Goal: Task Accomplishment & Management: Complete application form

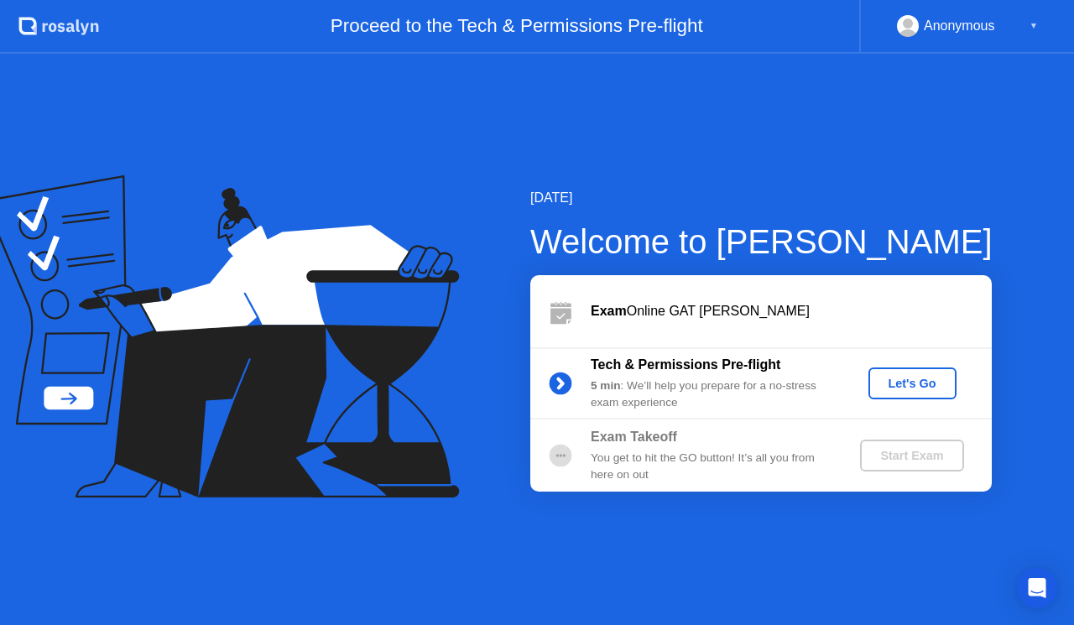
click at [710, 163] on div "[DATE] Welcome to [PERSON_NAME] Exam Online GAT [PERSON_NAME] Tech & Permission…" at bounding box center [537, 340] width 1074 height 572
click at [713, 164] on div "[DATE] Welcome to [PERSON_NAME] Exam Online GAT [PERSON_NAME] Tech & Permission…" at bounding box center [537, 340] width 1074 height 572
click at [909, 386] on div "Let's Go" at bounding box center [912, 383] width 75 height 13
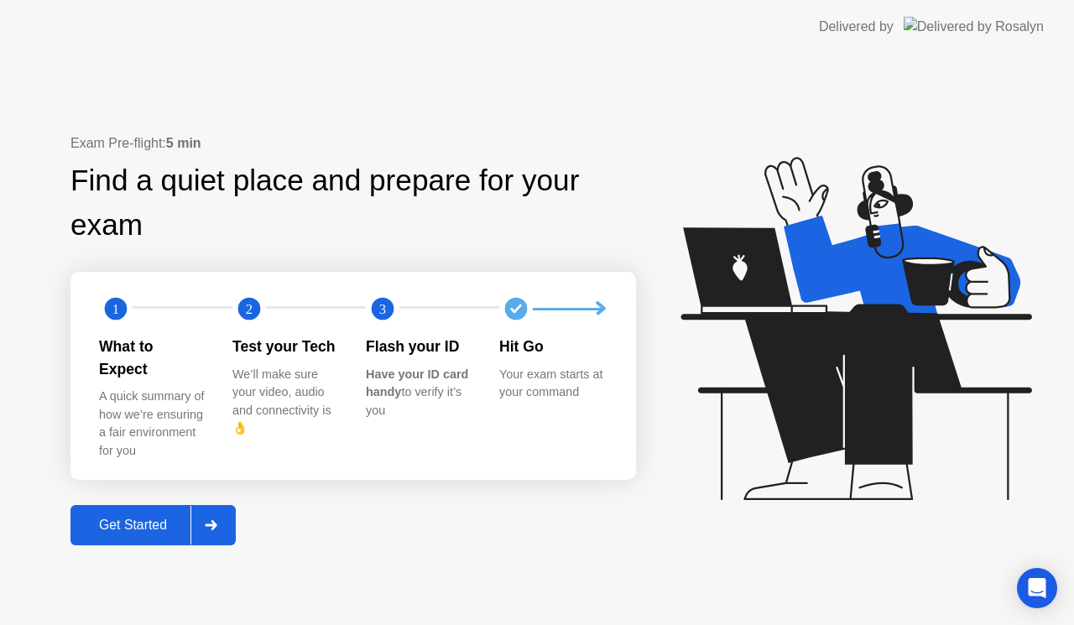
click at [358, 137] on div "Exam Pre-flight: 5 min Find a quiet place and prepare for your exam 1 2 3 What …" at bounding box center [537, 340] width 1074 height 572
click at [636, 144] on div "Exam Pre-flight: 5 min" at bounding box center [353, 143] width 566 height 20
click at [539, 237] on div "Find a quiet place and prepare for your exam" at bounding box center [353, 203] width 566 height 89
click at [213, 520] on icon at bounding box center [211, 525] width 13 height 10
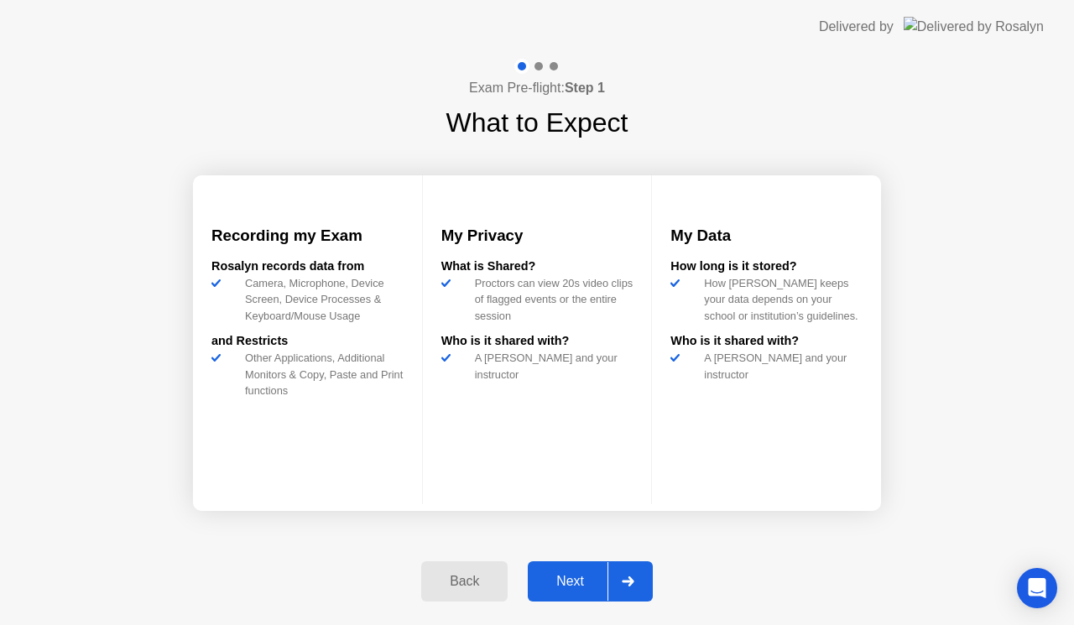
click at [625, 574] on div at bounding box center [628, 581] width 40 height 39
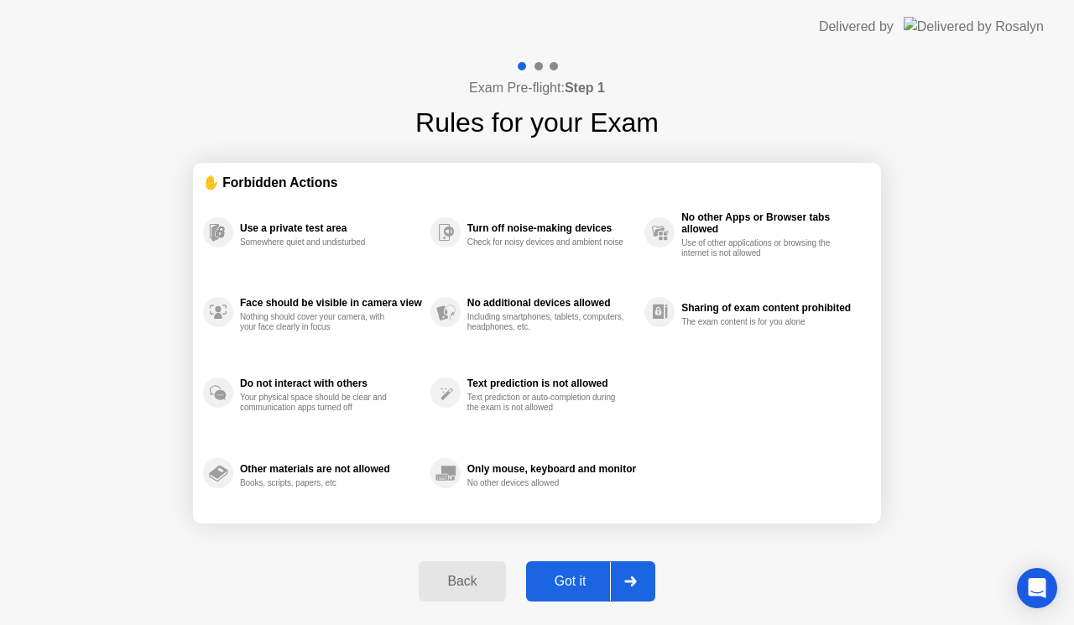
click at [629, 579] on icon at bounding box center [630, 582] width 13 height 10
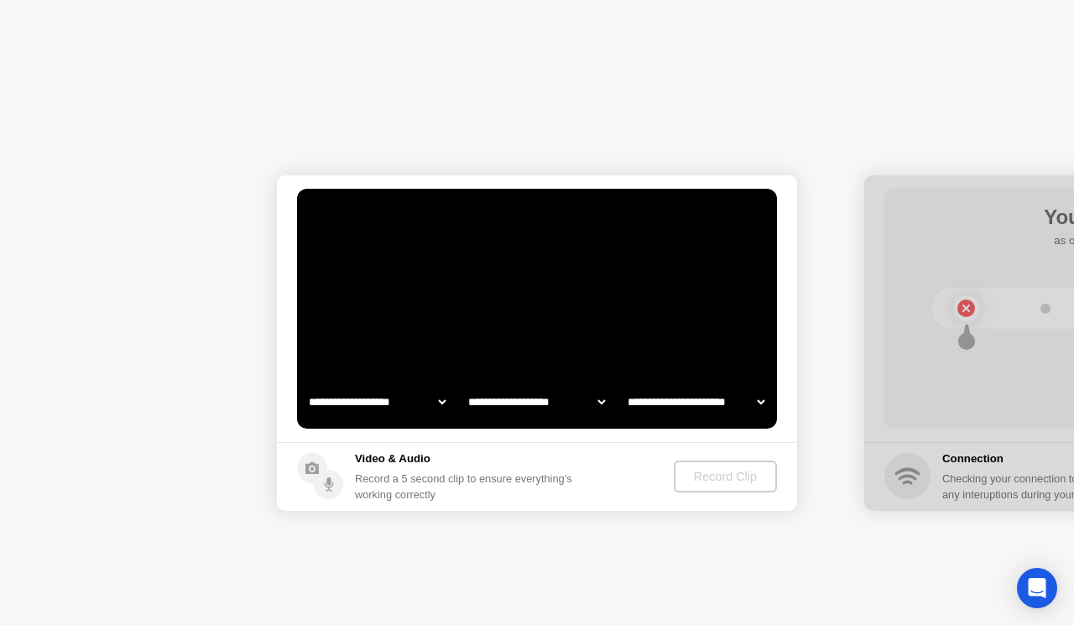
select select "*******"
select select "**********"
select select "*******"
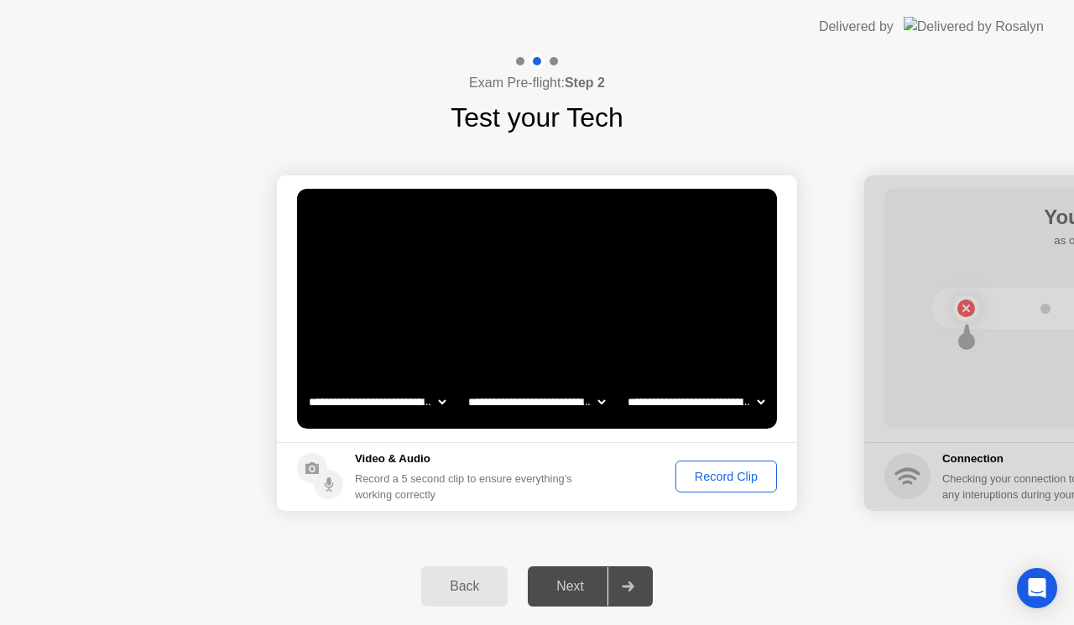
click at [762, 399] on select "**********" at bounding box center [696, 402] width 144 height 34
click at [596, 589] on div "Next" at bounding box center [570, 586] width 75 height 15
click at [718, 483] on div "Record Clip" at bounding box center [726, 476] width 90 height 13
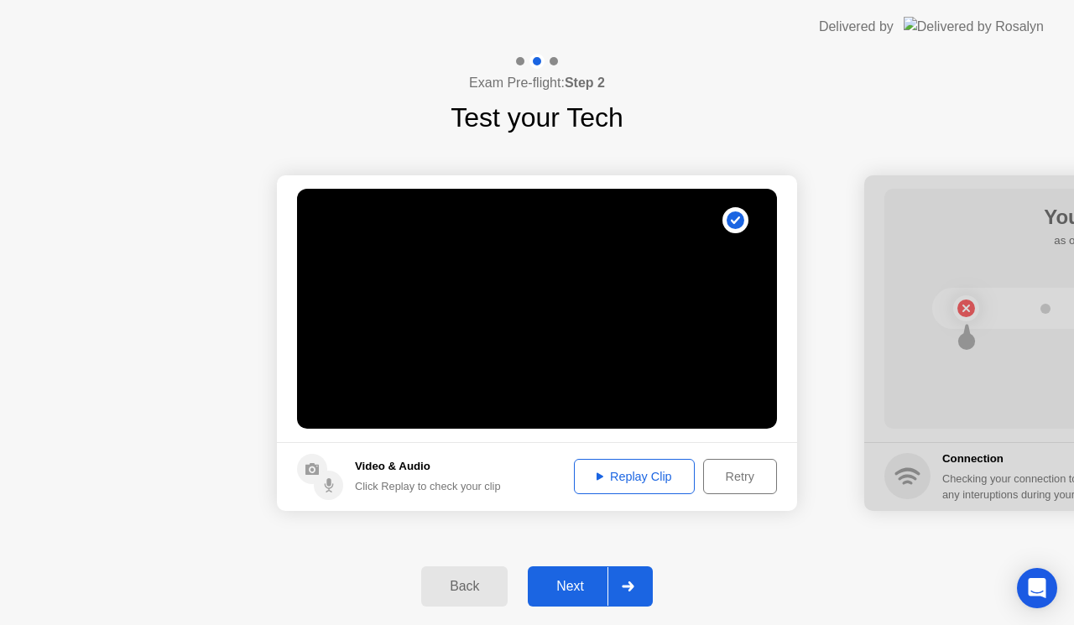
drag, startPoint x: 715, startPoint y: 483, endPoint x: 624, endPoint y: 590, distance: 139.9
click at [624, 590] on div "**********" at bounding box center [537, 340] width 1074 height 572
click at [624, 590] on icon at bounding box center [628, 587] width 13 height 10
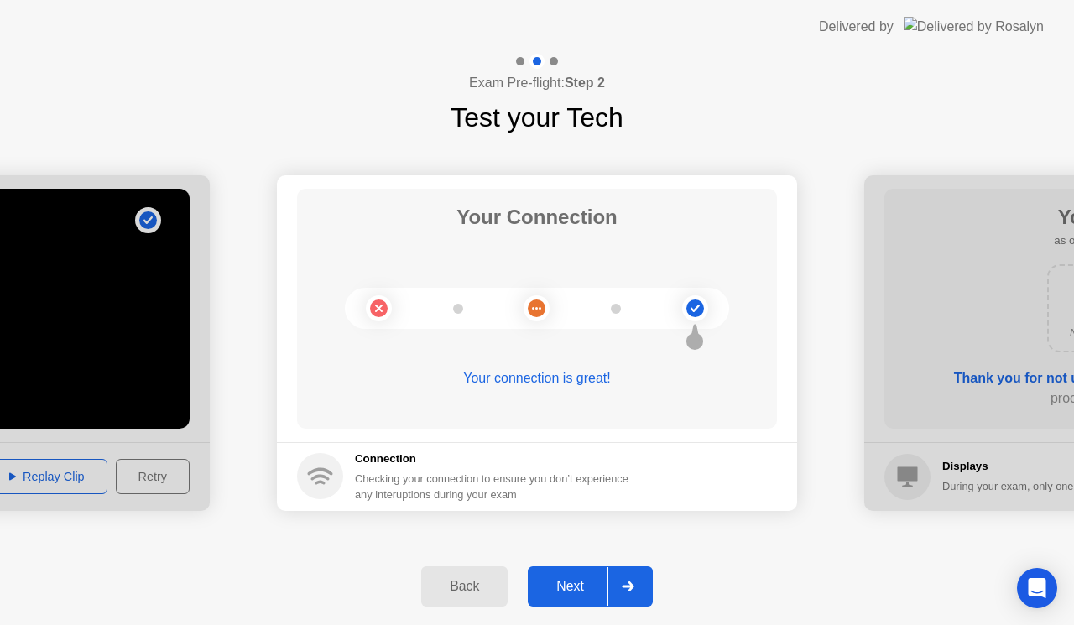
click at [624, 591] on icon at bounding box center [628, 587] width 13 height 10
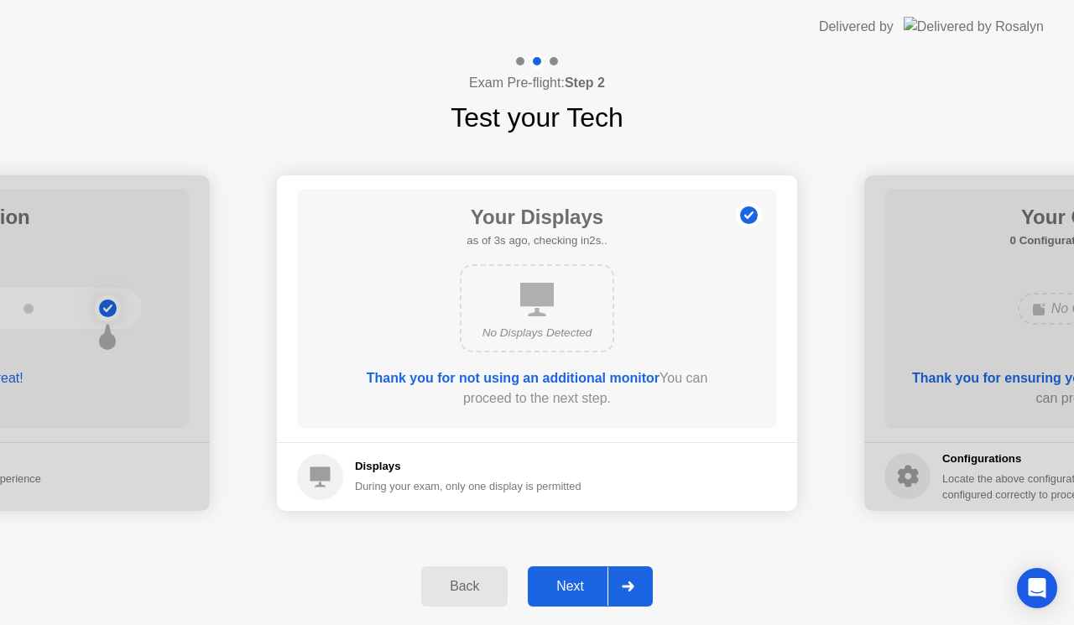
click at [624, 589] on icon at bounding box center [628, 587] width 13 height 10
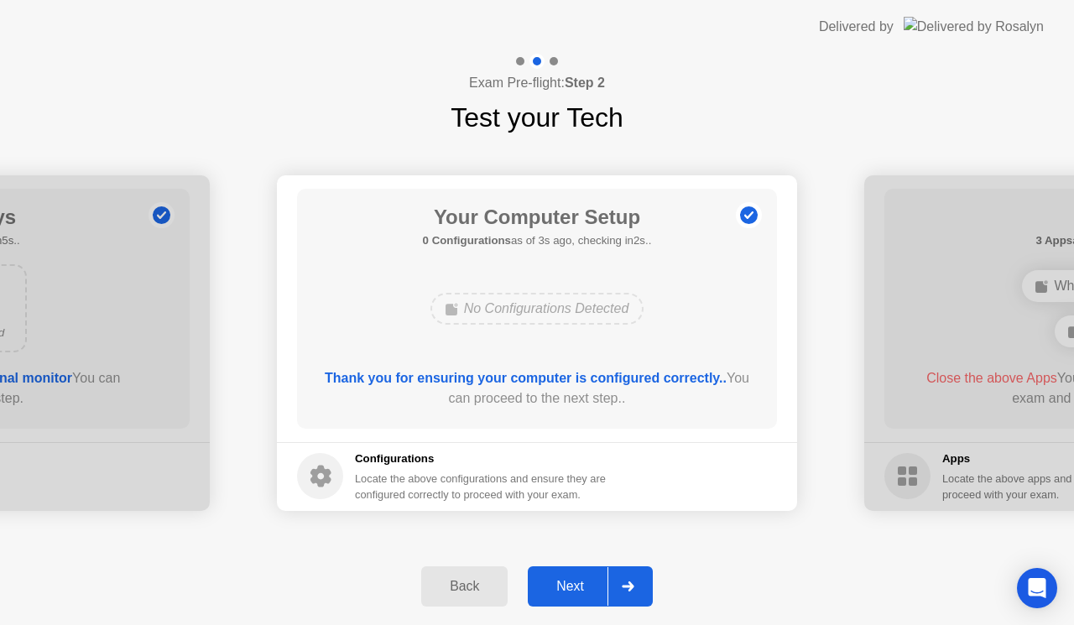
click at [624, 589] on icon at bounding box center [628, 587] width 13 height 10
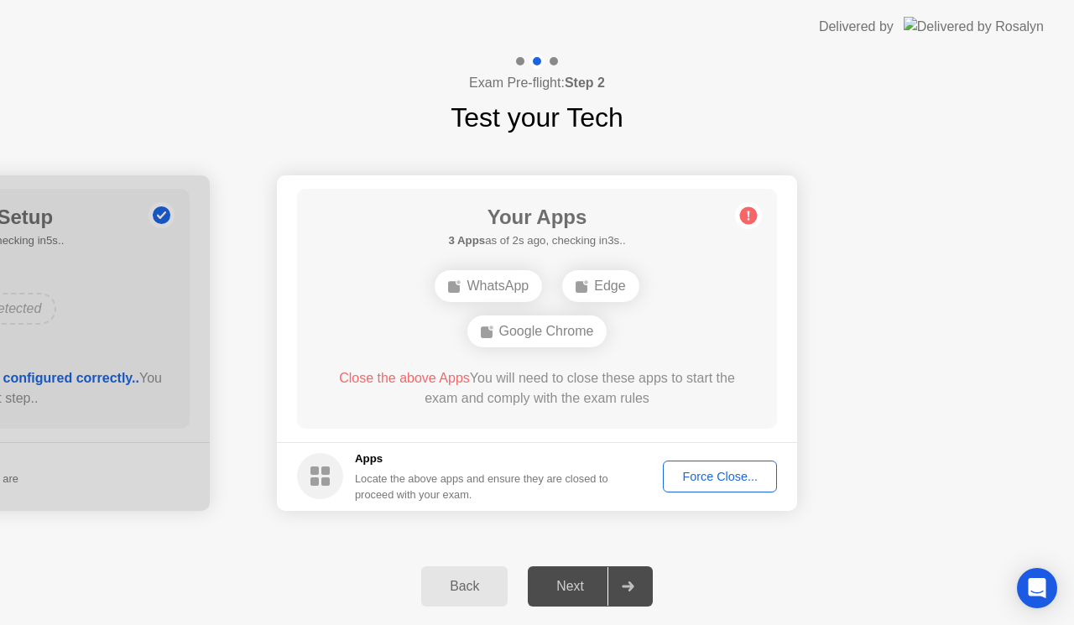
click at [704, 476] on div "Force Close..." at bounding box center [720, 476] width 102 height 13
click at [705, 475] on div "Force Close..." at bounding box center [720, 476] width 102 height 13
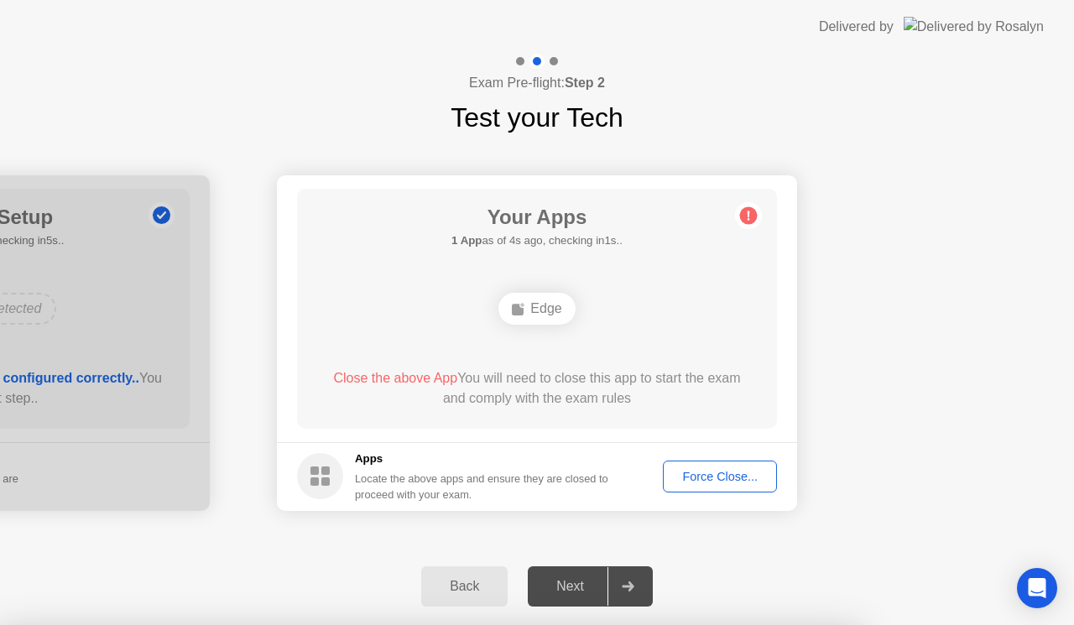
click at [697, 479] on div "Force Close..." at bounding box center [720, 476] width 102 height 13
click at [411, 373] on span "Close the above App" at bounding box center [395, 378] width 124 height 14
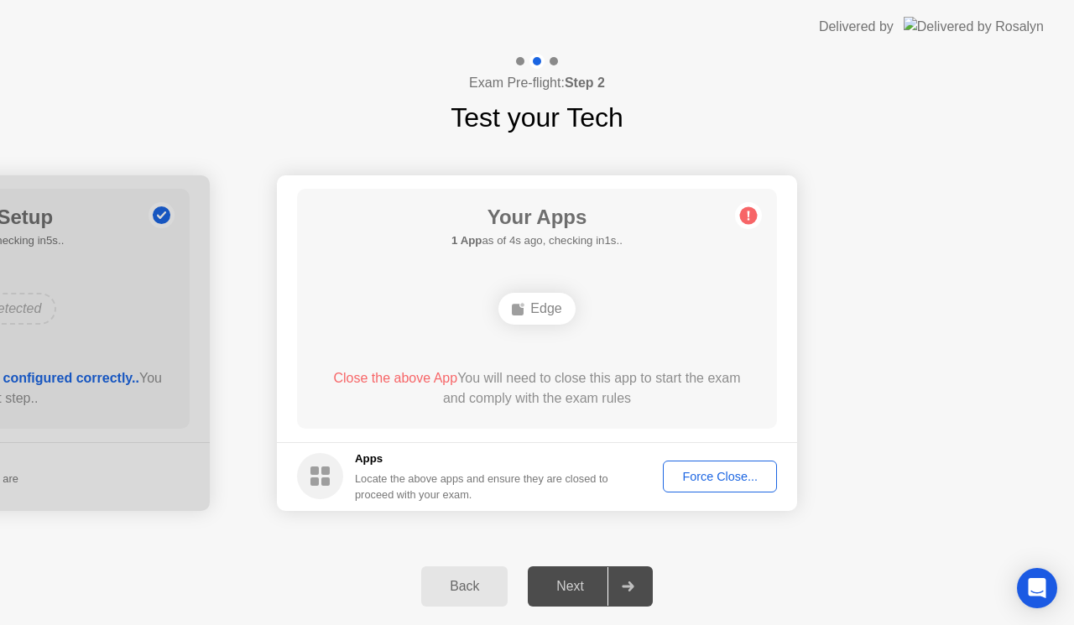
click at [745, 216] on circle at bounding box center [749, 215] width 18 height 18
click at [711, 483] on div "Force Close..." at bounding box center [720, 476] width 102 height 13
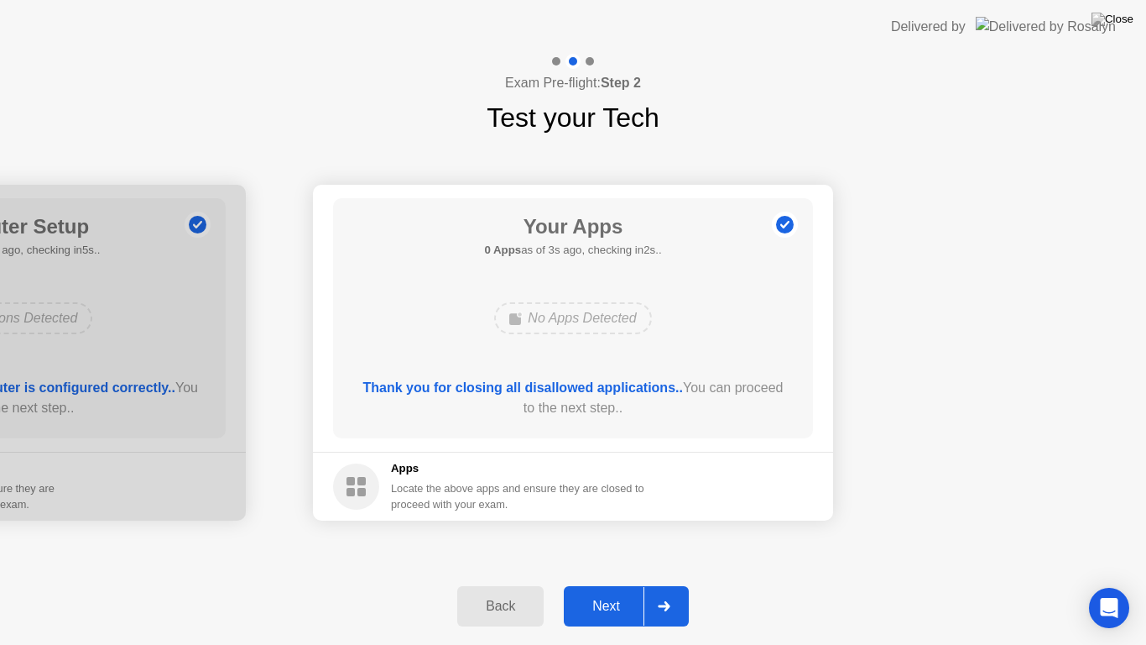
click at [661, 608] on icon at bounding box center [664, 606] width 13 height 10
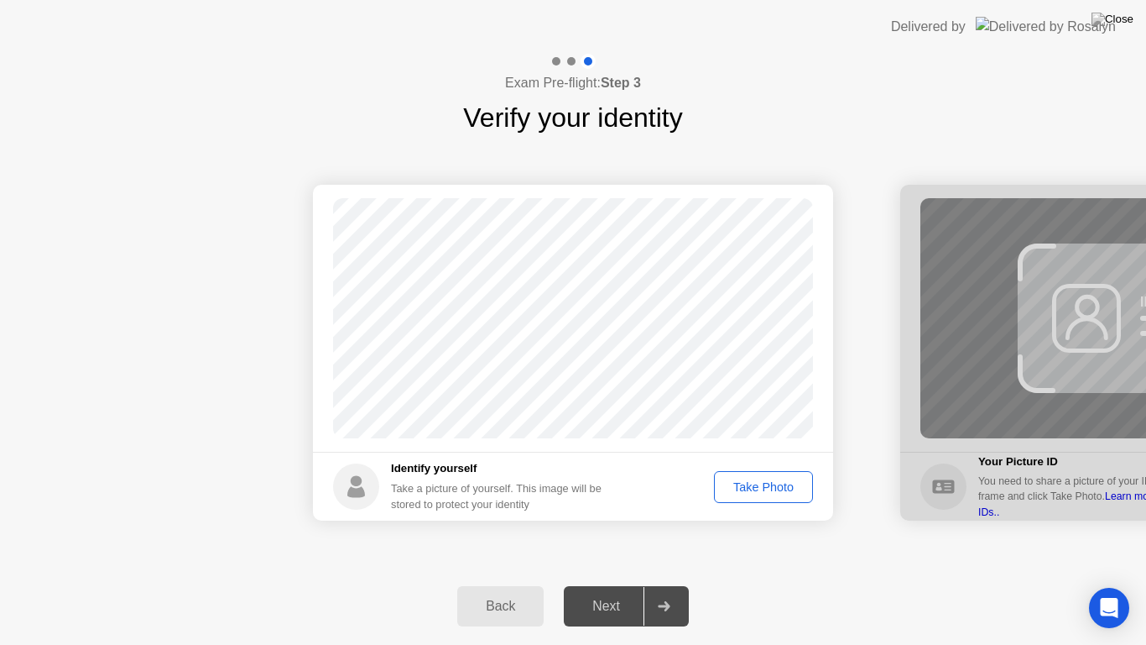
click at [742, 487] on div "Take Photo" at bounding box center [763, 486] width 87 height 13
click at [667, 605] on icon at bounding box center [664, 606] width 12 height 10
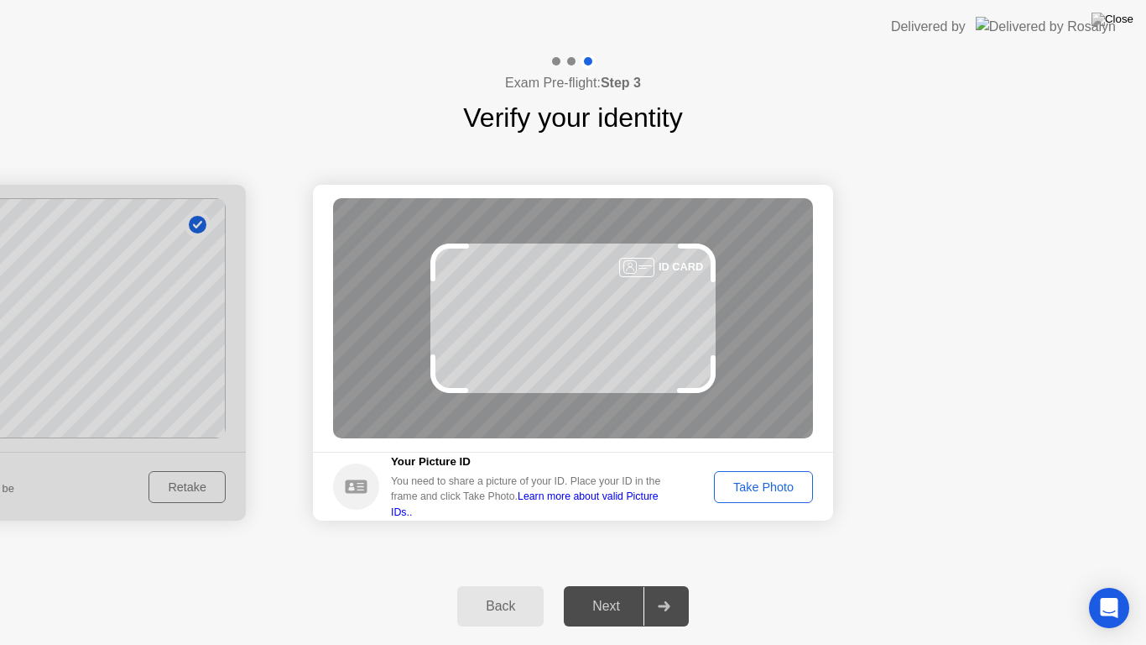
click at [768, 480] on div "Take Photo" at bounding box center [763, 486] width 87 height 13
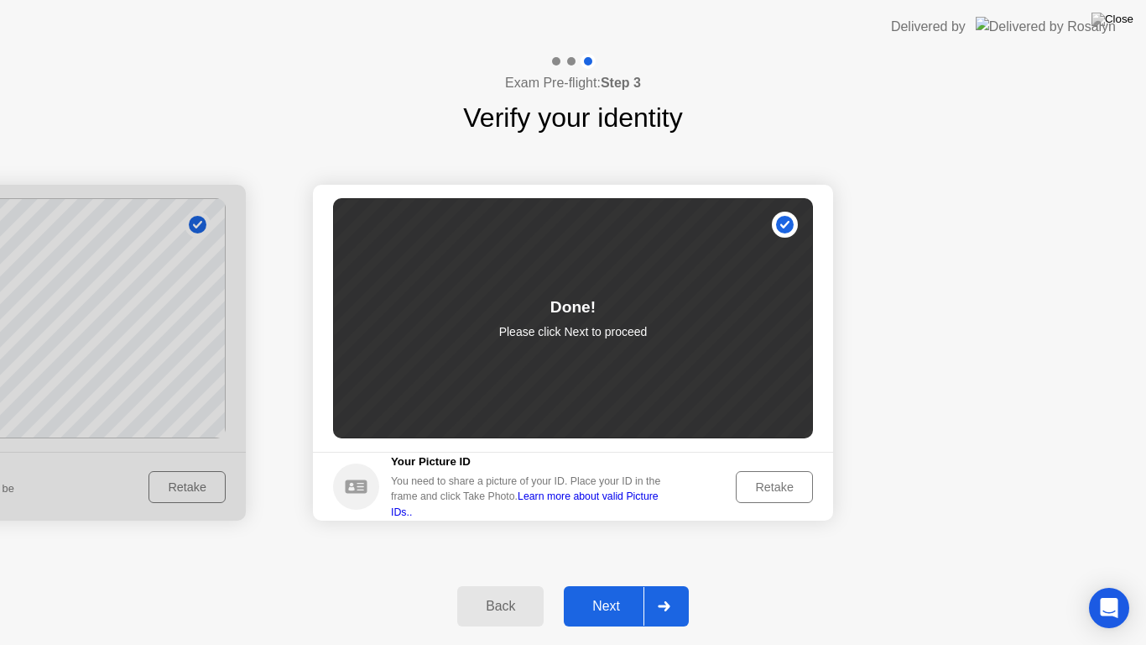
click at [662, 593] on div at bounding box center [664, 606] width 40 height 39
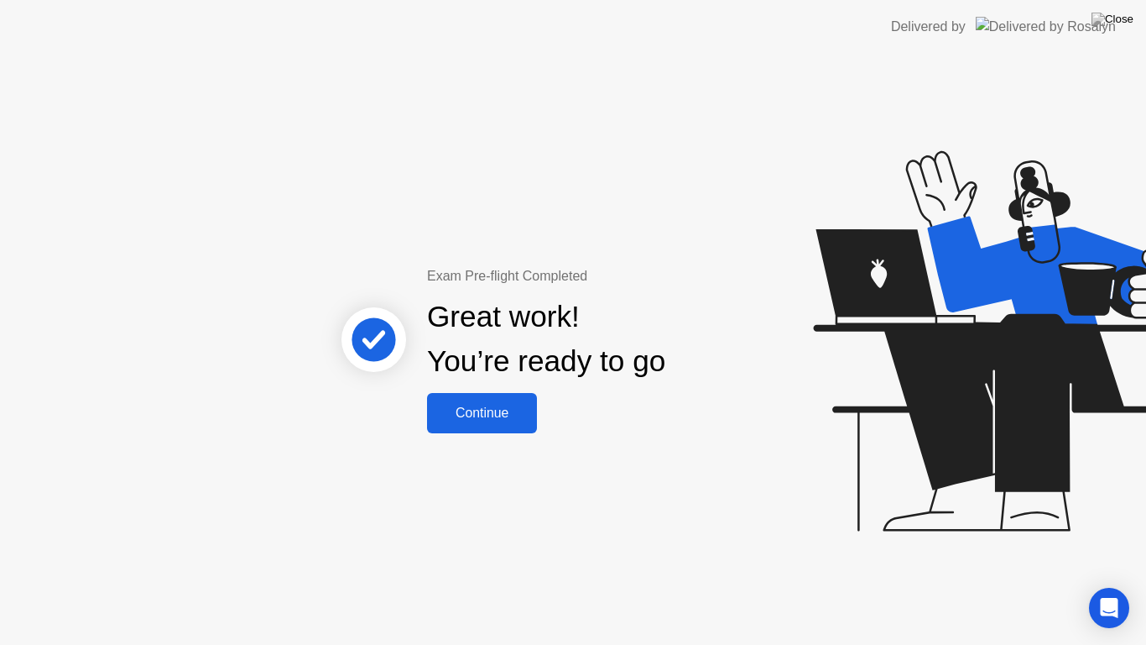
click at [480, 405] on div "Continue" at bounding box center [482, 412] width 100 height 15
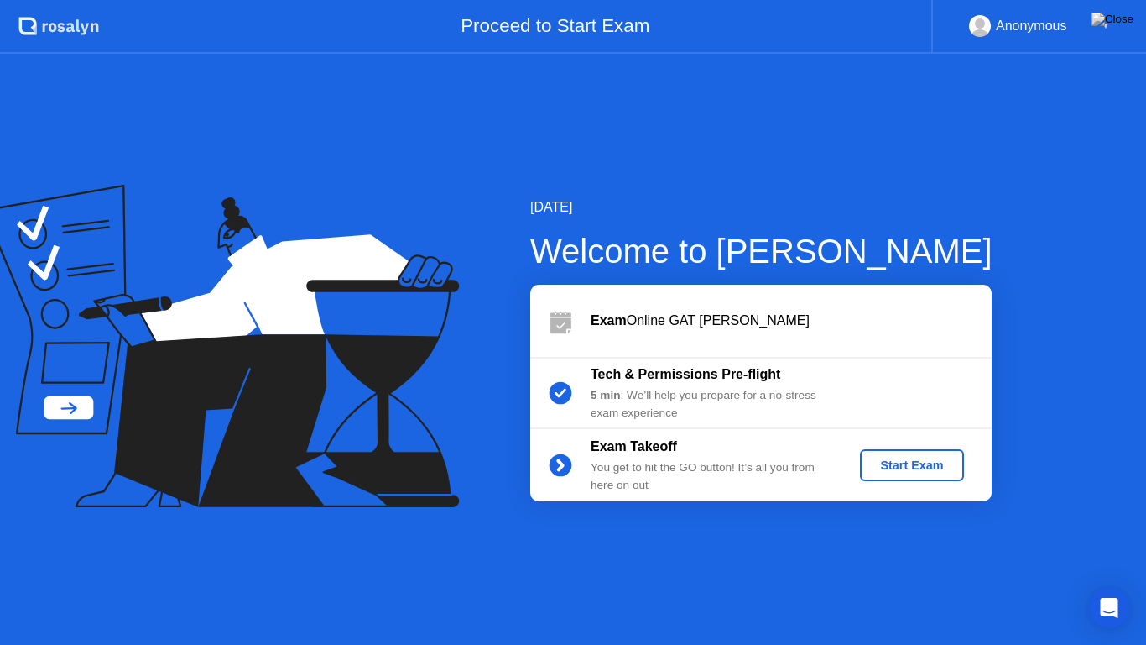
click at [913, 468] on div "Start Exam" at bounding box center [912, 464] width 90 height 13
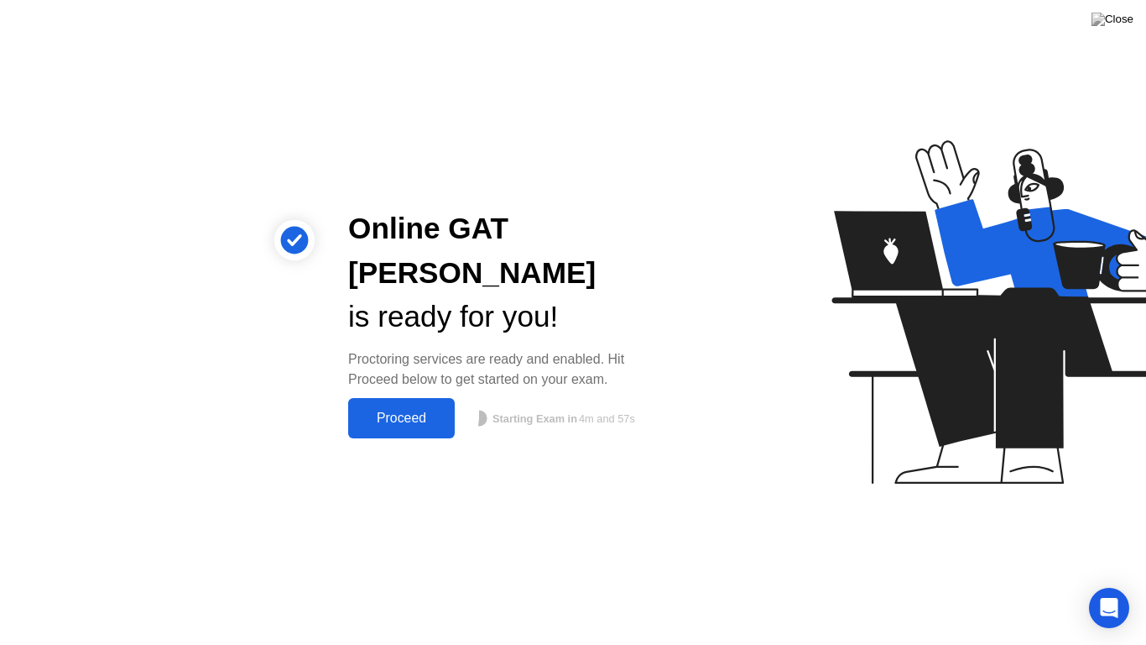
click at [406, 410] on div "Proceed" at bounding box center [401, 417] width 97 height 15
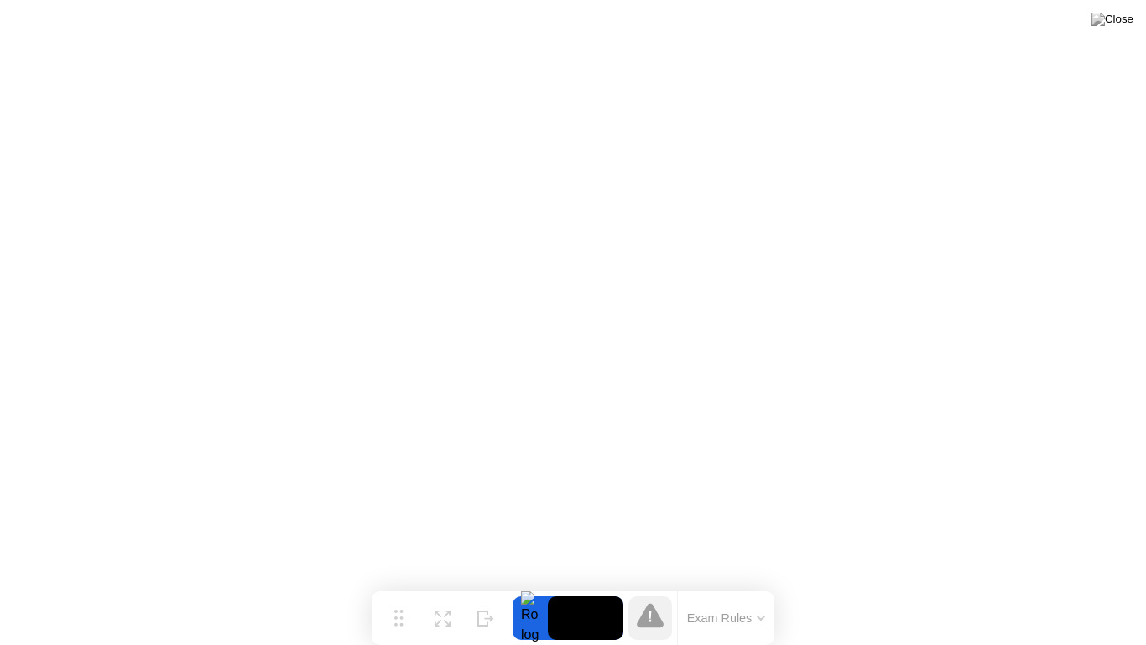
click at [765, 610] on button "Exam Rules" at bounding box center [726, 617] width 89 height 15
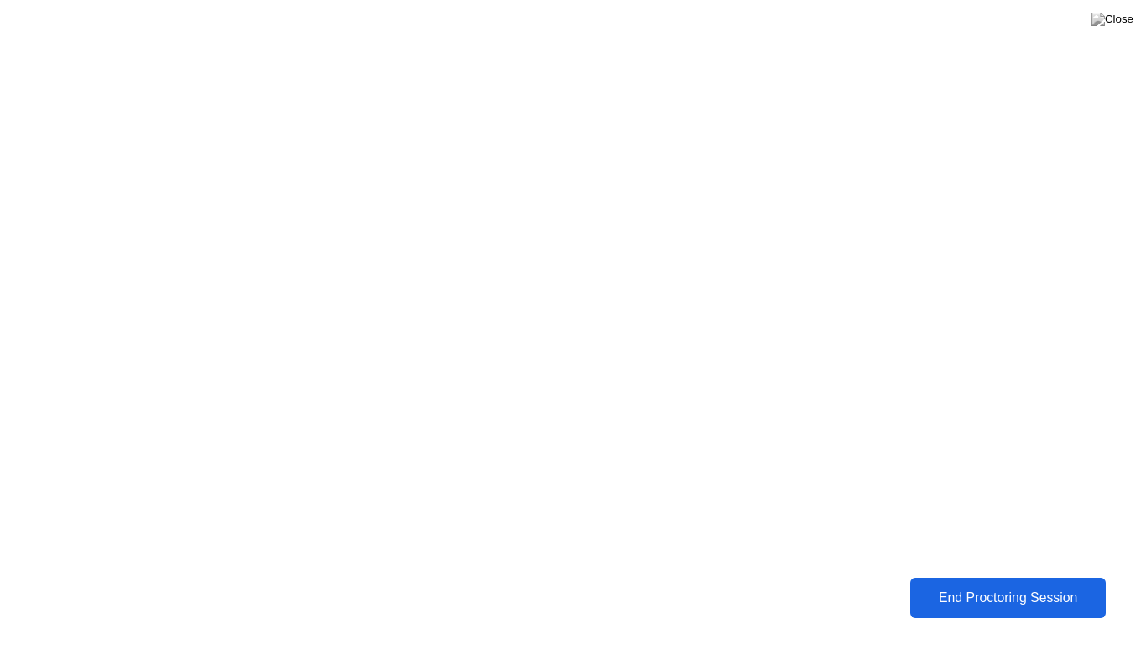
click at [991, 586] on button "End Proctoring Session" at bounding box center [1008, 598] width 211 height 44
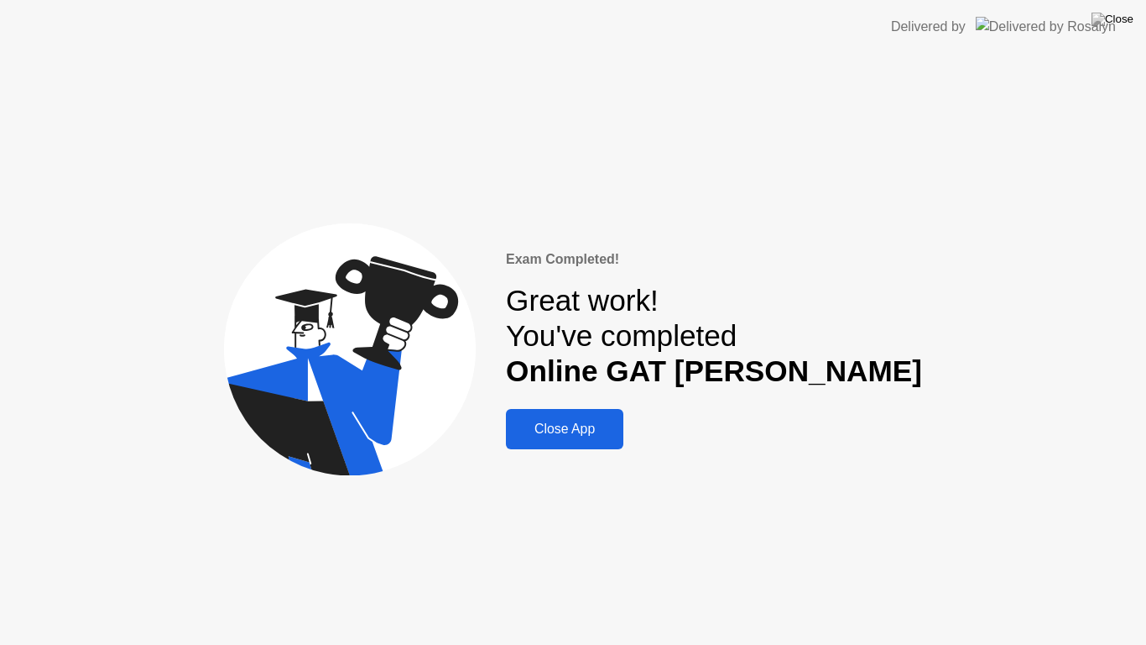
click at [619, 436] on div "Close App" at bounding box center [564, 428] width 107 height 15
